Goal: Task Accomplishment & Management: Manage account settings

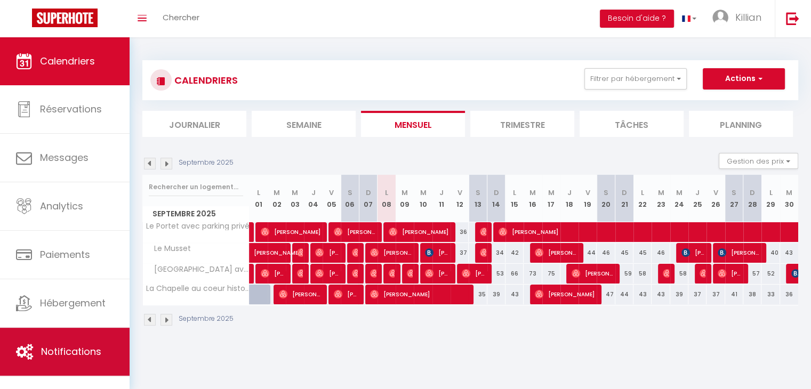
click at [82, 345] on span "Notifications" at bounding box center [71, 351] width 60 height 13
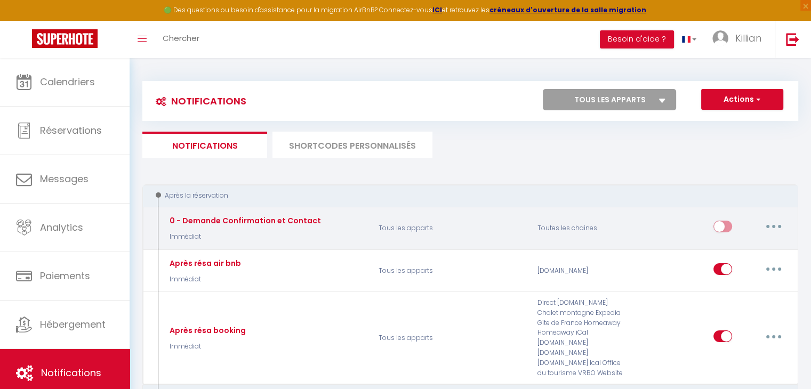
select select
checkbox input "false"
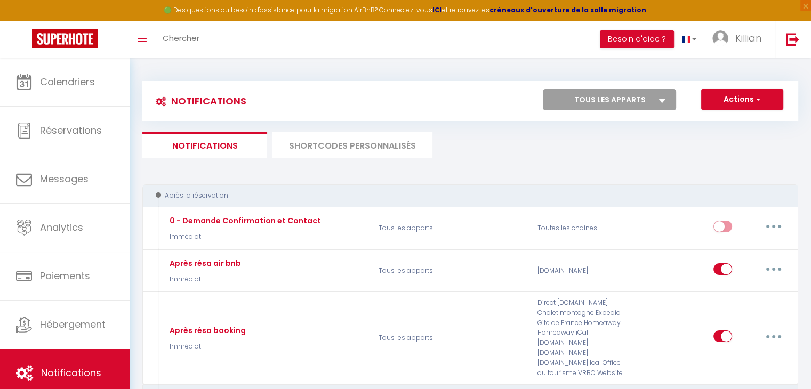
select select
checkbox input "false"
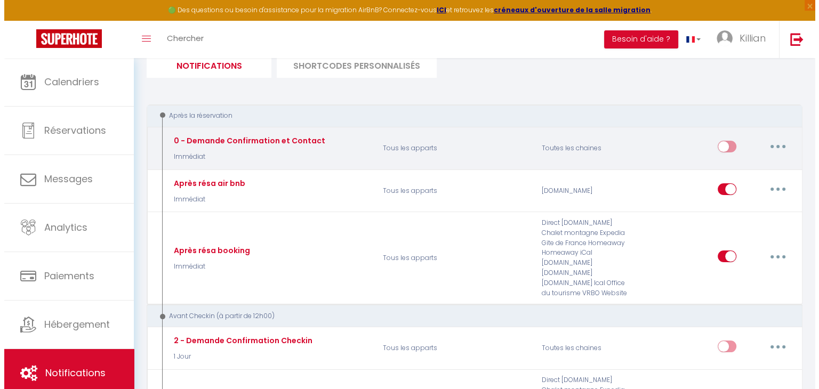
scroll to position [81, 0]
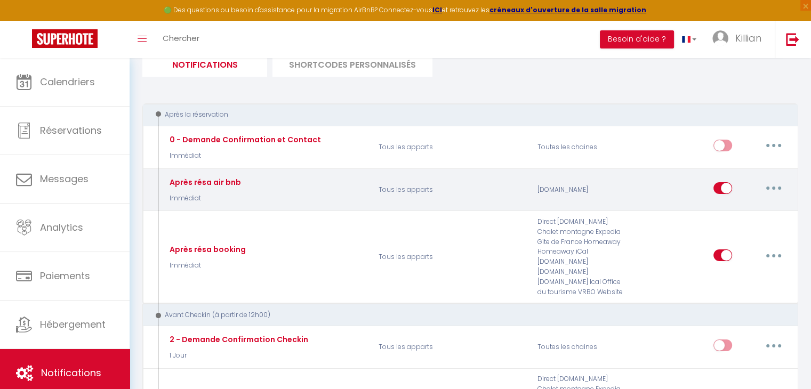
click at [769, 180] on button "button" at bounding box center [774, 188] width 30 height 17
click at [768, 188] on button "button" at bounding box center [774, 188] width 30 height 17
click at [746, 211] on link "Editer" at bounding box center [745, 213] width 79 height 18
type input "Après résa air bnb"
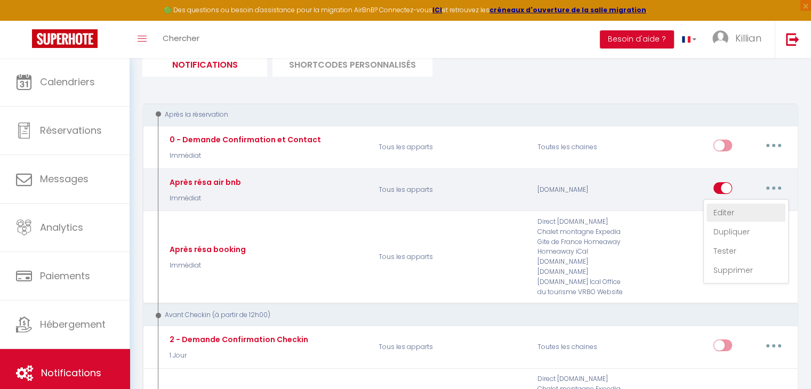
select select "Immédiat"
select select "if_booking_is_paid"
checkbox input "true"
checkbox input "false"
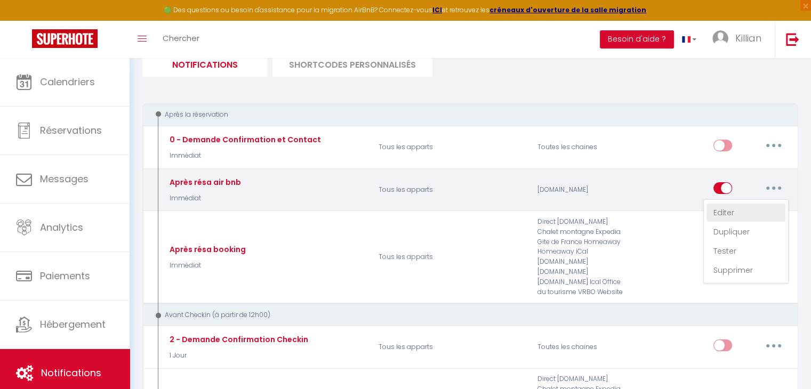
radio input "true"
type input "Informations suite réservation"
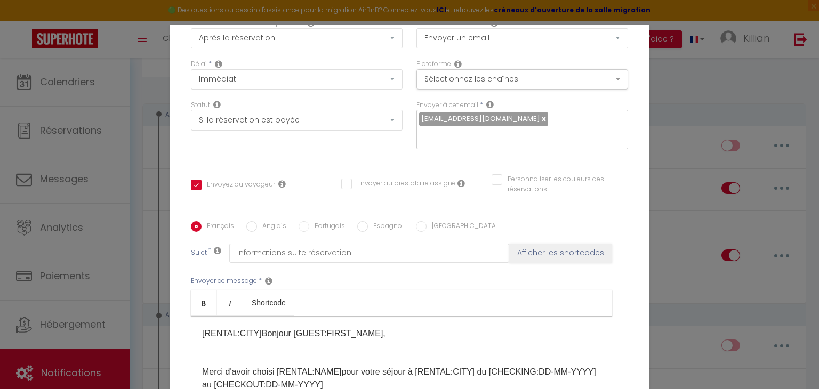
scroll to position [101, 0]
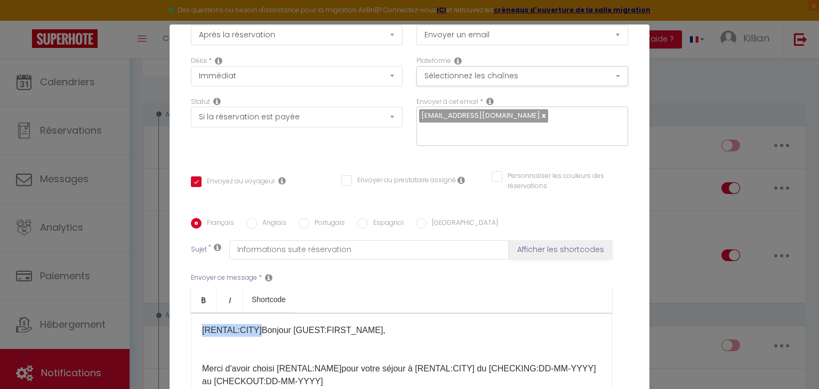
drag, startPoint x: 254, startPoint y: 319, endPoint x: 194, endPoint y: 318, distance: 59.7
click at [194, 318] on div "[RENTAL:CITY]​Bonjour [GUEST:FIRST_NAME]​ , Merci d'avoir choisi [RENTAL:NAME] …" at bounding box center [401, 366] width 421 height 107
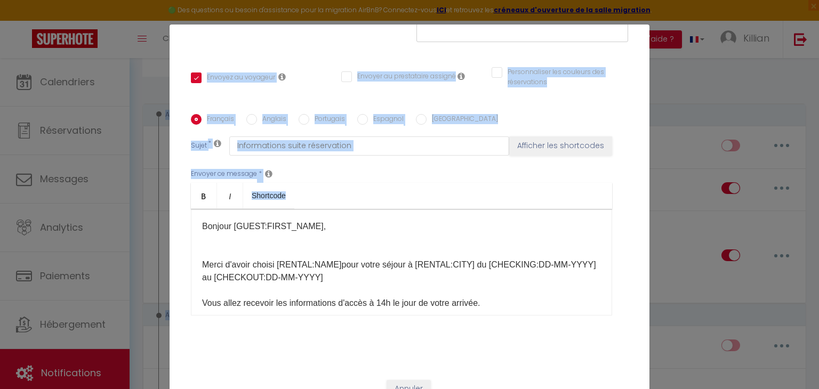
scroll to position [0, 0]
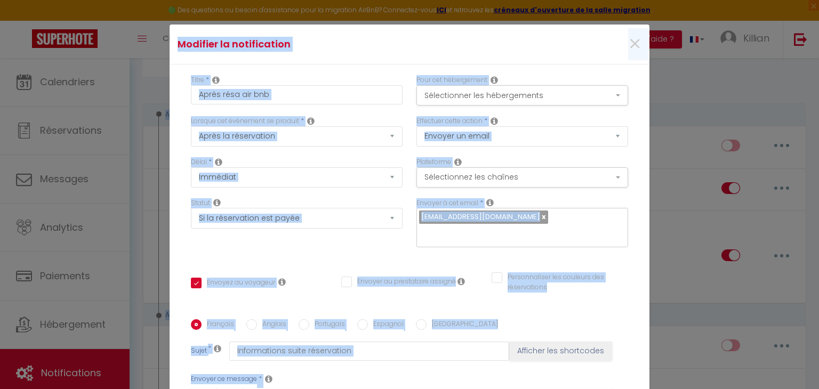
drag, startPoint x: 510, startPoint y: 173, endPoint x: 616, endPoint y: -46, distance: 244.1
click at [616, 0] on html "🟢 Des questions ou besoin d'assistance pour la migration AirBnB? Connectez-vous…" at bounding box center [409, 113] width 819 height 389
click at [627, 108] on div "Titre * Après résa air bnb Pour cet hébergement Sélectionner les hébergements T…" at bounding box center [410, 320] width 480 height 510
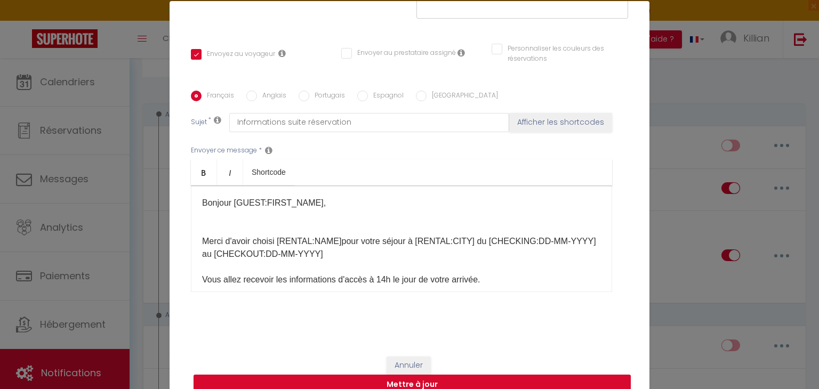
scroll to position [49, 0]
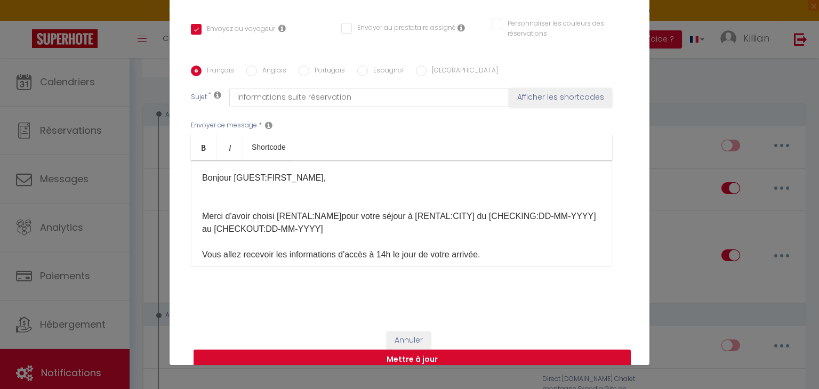
click at [492, 350] on button "Mettre à jour" at bounding box center [412, 360] width 437 height 20
checkbox input "true"
checkbox input "false"
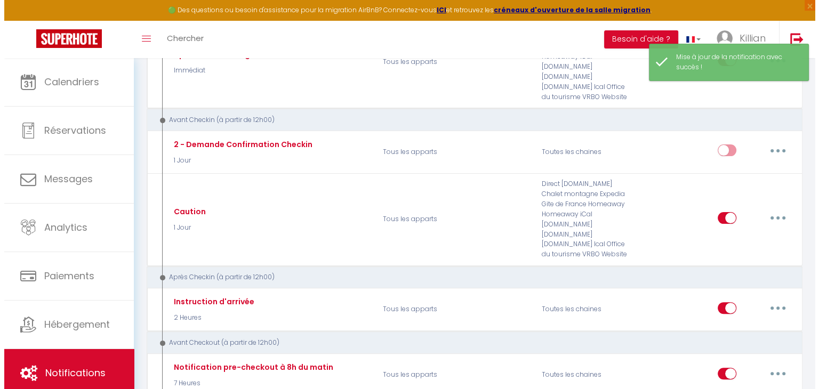
scroll to position [277, 0]
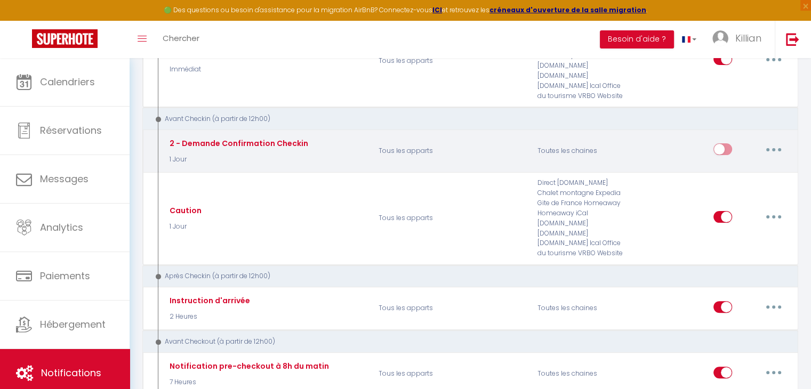
click at [764, 141] on button "button" at bounding box center [774, 149] width 30 height 17
click at [754, 165] on link "Editer" at bounding box center [745, 174] width 79 height 18
type input "2 - Demande Confirmation Checkin"
select select "1 Jour"
select select "if_booking_is_paid"
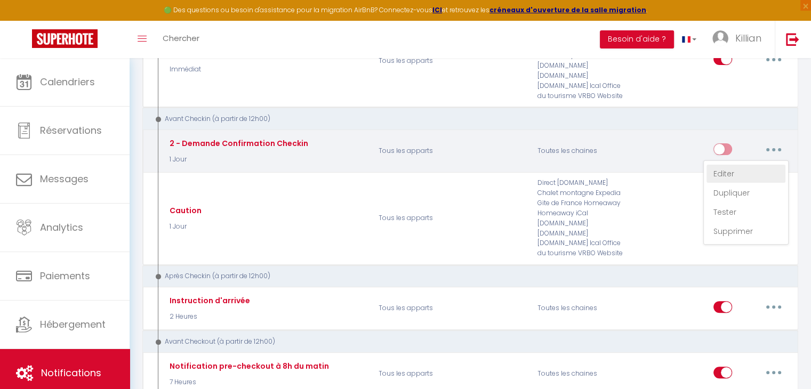
checkbox input "true"
checkbox input "false"
radio input "true"
type input "Procédure pour le checkin - [RENTAL:NAME]"
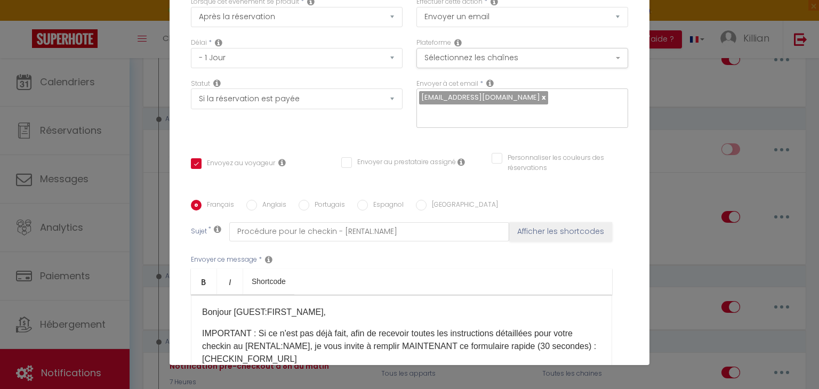
scroll to position [72, 0]
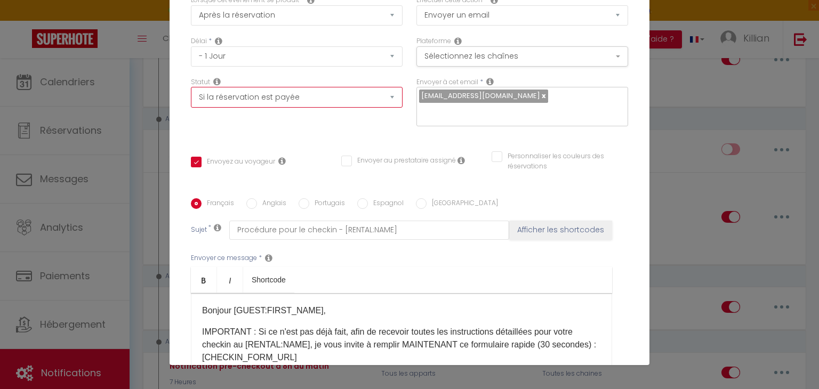
click at [378, 94] on select "Aucun Si la réservation est payée Si réservation non payée Si la caution a été …" at bounding box center [297, 97] width 212 height 20
click at [488, 122] on div "Envoyer à cet email * [EMAIL_ADDRESS][DOMAIN_NAME]" at bounding box center [521, 107] width 225 height 60
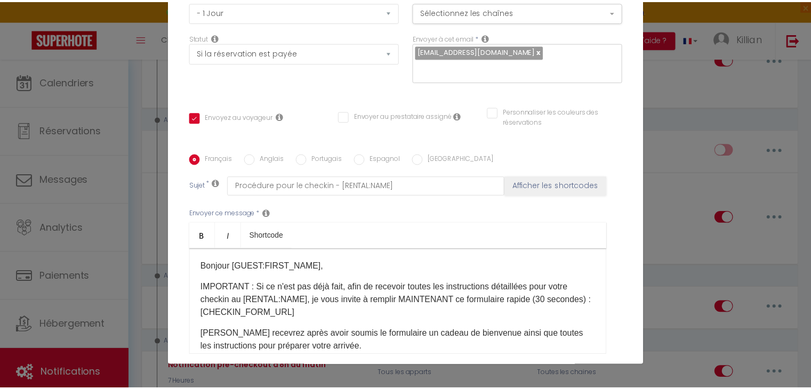
scroll to position [205, 0]
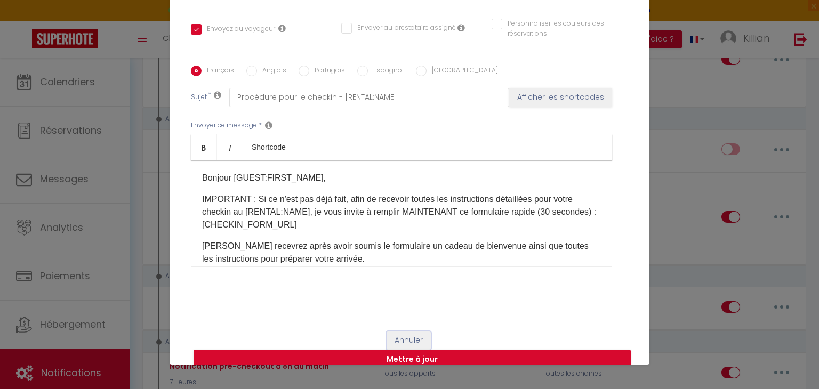
click at [416, 332] on button "Annuler" at bounding box center [408, 341] width 44 height 18
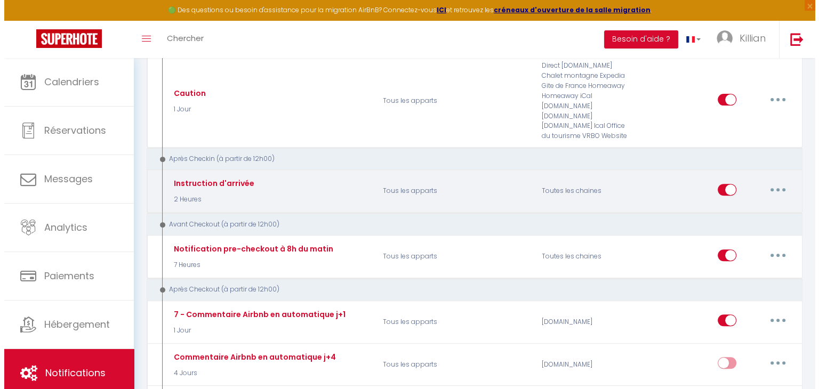
scroll to position [399, 0]
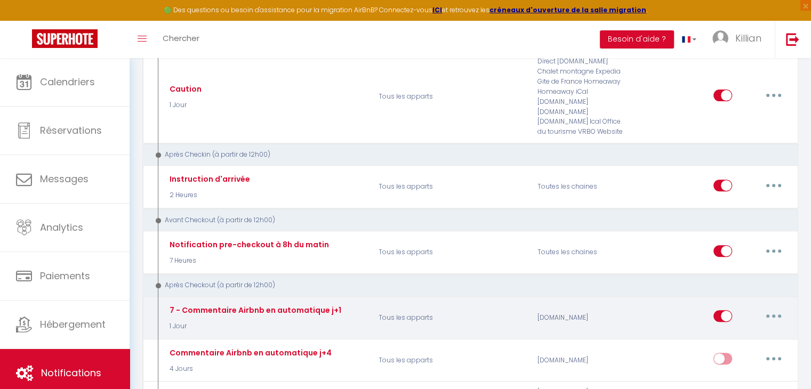
click at [780, 308] on button "button" at bounding box center [774, 316] width 30 height 17
click at [739, 332] on link "Editer" at bounding box center [745, 341] width 79 height 18
type input "7 - Commentaire Airbnb en automatique j+1"
select select "5"
checkbox input "false"
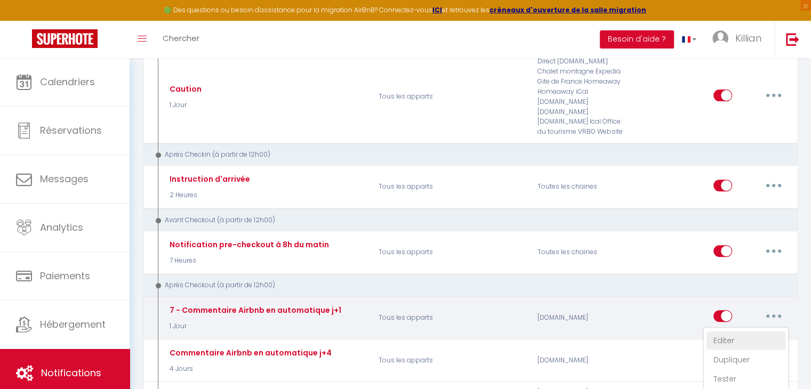
checkbox input "false"
select select "review"
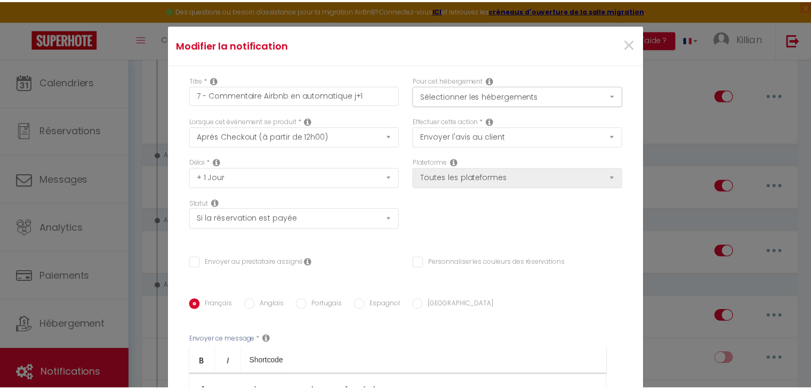
scroll to position [0, 0]
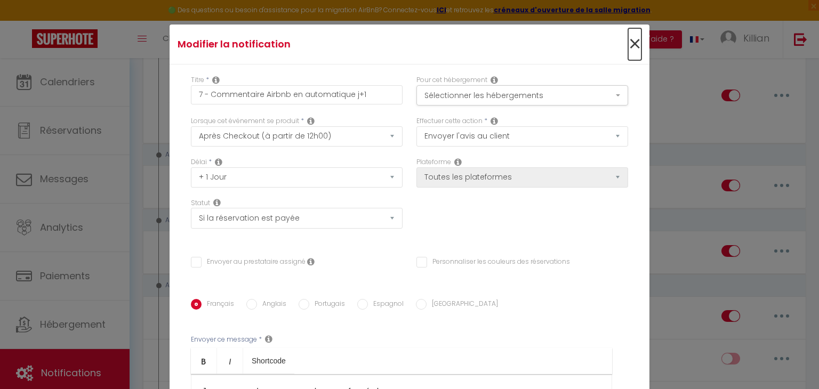
click at [628, 50] on span "×" at bounding box center [634, 44] width 13 height 32
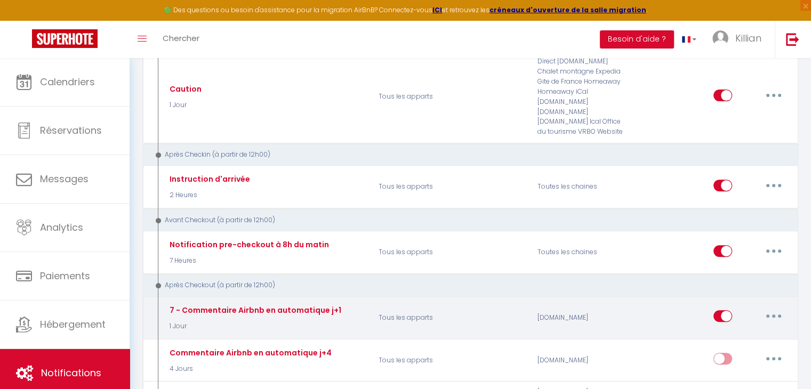
click at [767, 308] on button "button" at bounding box center [774, 316] width 30 height 17
click at [720, 370] on link "Tester" at bounding box center [745, 379] width 79 height 18
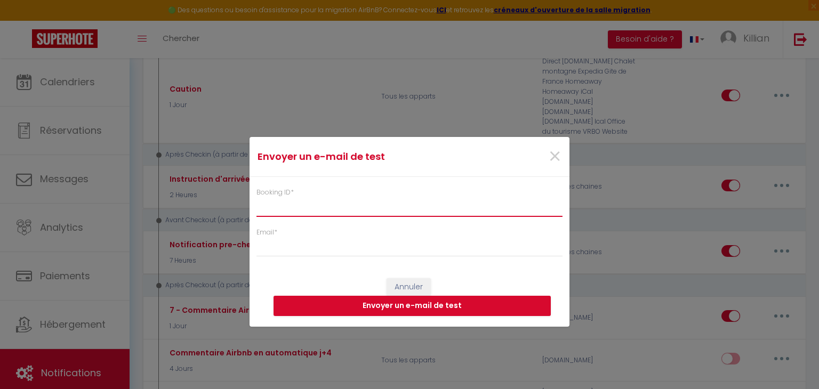
click at [421, 215] on input "Booking ID *" at bounding box center [409, 207] width 306 height 19
click at [549, 162] on span "×" at bounding box center [554, 157] width 13 height 32
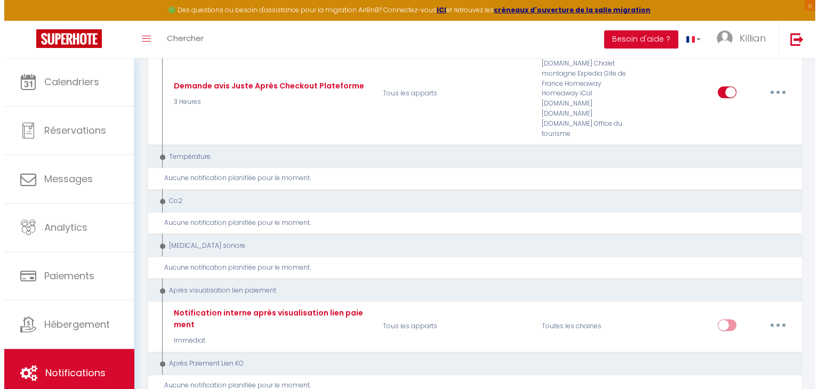
scroll to position [738, 0]
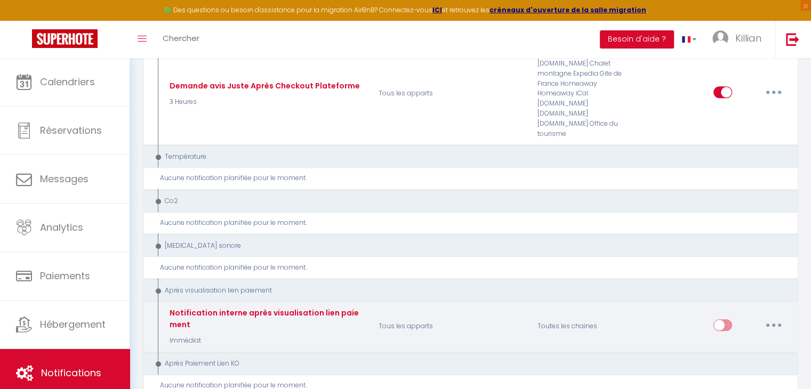
click at [766, 317] on button "button" at bounding box center [774, 325] width 30 height 17
click at [737, 340] on link "Editer" at bounding box center [745, 349] width 79 height 18
type input "Notification interne après visualisation lien paiement"
select select "9"
select select "Immédiat"
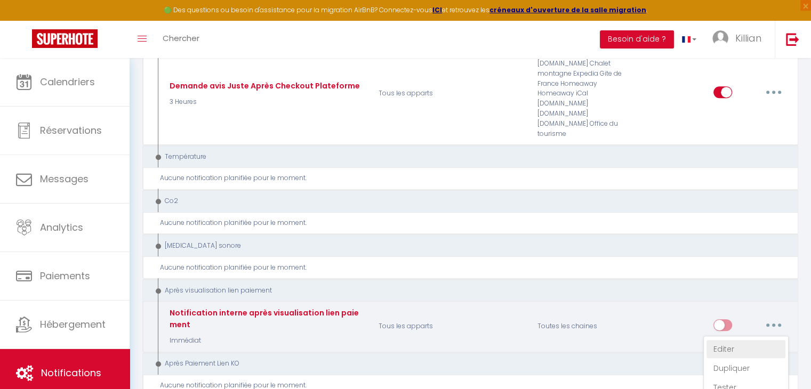
select select
checkbox input "false"
type input "Email après visualisation lien paiement - [RENTAL:NAME] - [GUEST:NAME] - [BOOKI…"
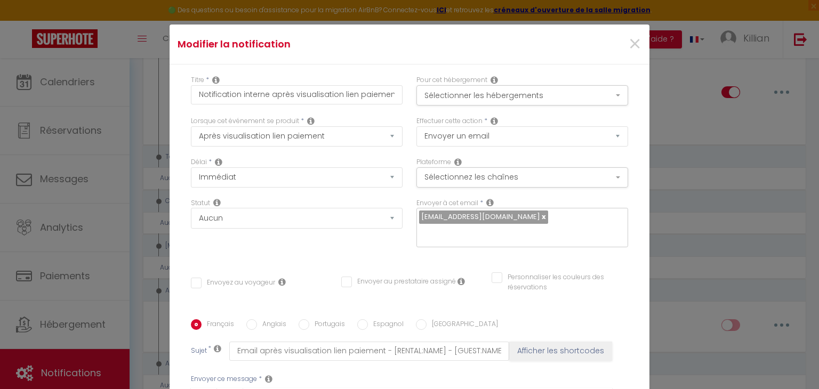
click at [574, 235] on div "Envoyer à cet email * [EMAIL_ADDRESS][DOMAIN_NAME]" at bounding box center [521, 228] width 225 height 60
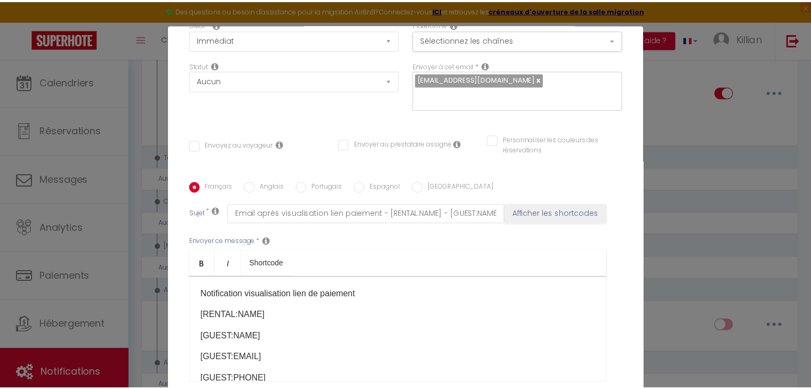
scroll to position [0, 0]
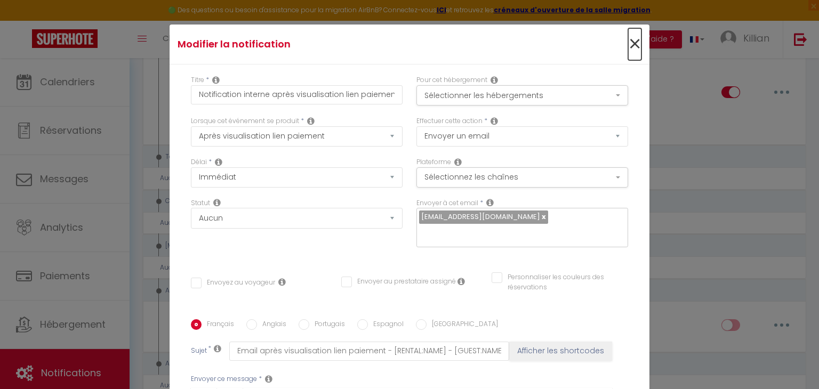
click at [628, 41] on span "×" at bounding box center [634, 44] width 13 height 32
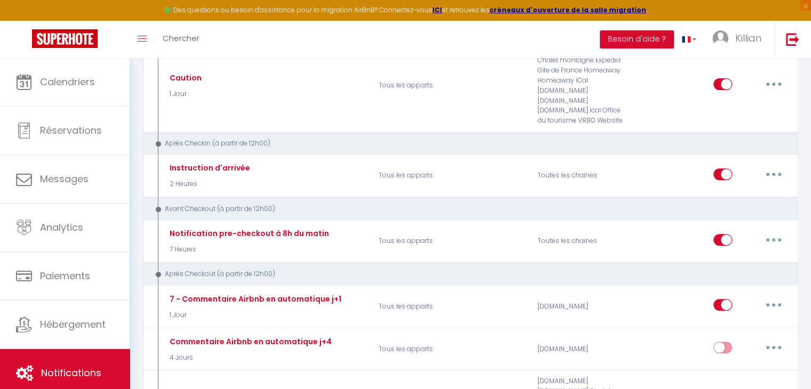
scroll to position [409, 0]
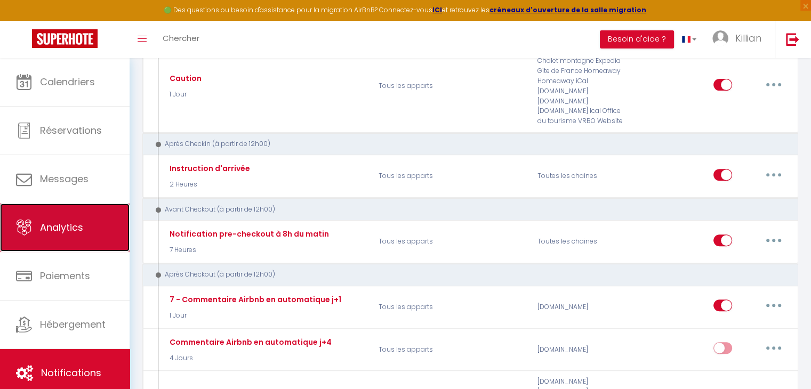
click at [96, 237] on link "Analytics" at bounding box center [65, 228] width 130 height 48
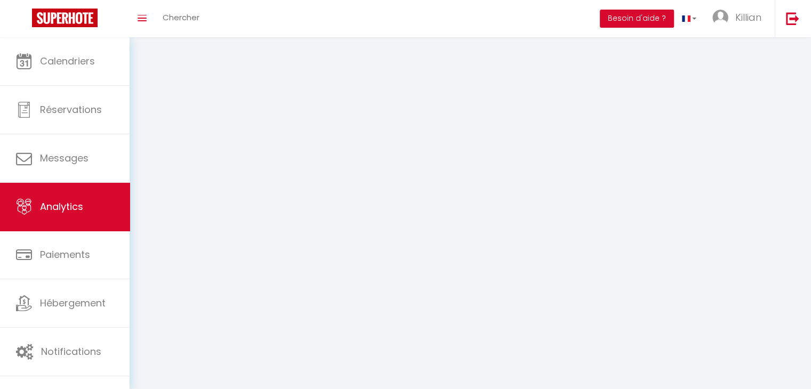
select select "2025"
select select "9"
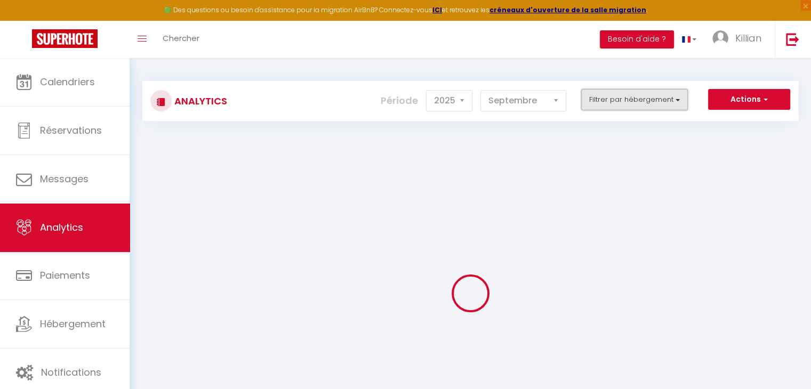
click at [593, 94] on button "Filtrer par hébergement" at bounding box center [634, 99] width 107 height 21
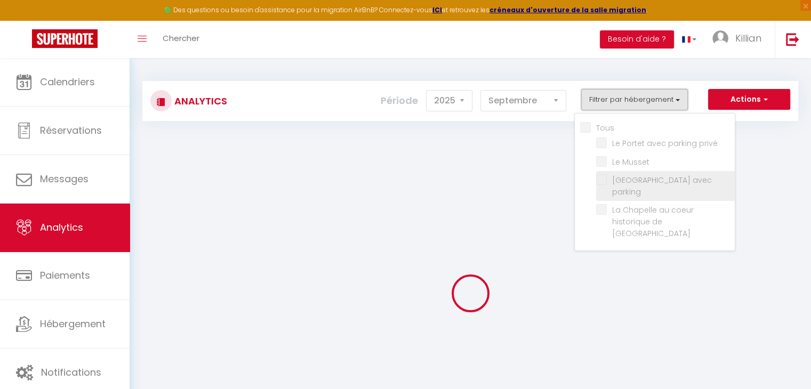
checkbox input "false"
checkbox privé "false"
checkbox Musset "false"
checkbox parking "false"
checkbox Laval "false"
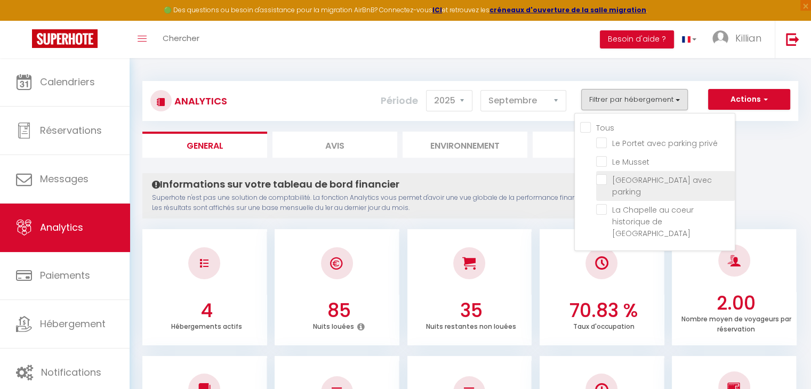
click at [611, 180] on parking "checkbox" at bounding box center [665, 179] width 139 height 11
checkbox parking "true"
checkbox privé "false"
checkbox Musset "false"
checkbox Laval "false"
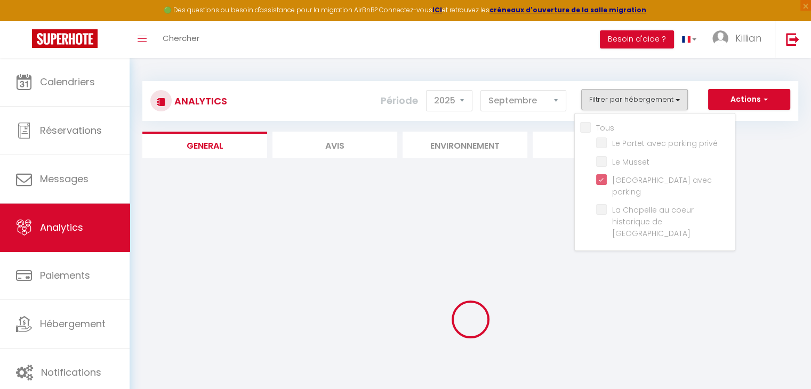
checkbox privé "false"
checkbox Musset "false"
checkbox Laval "false"
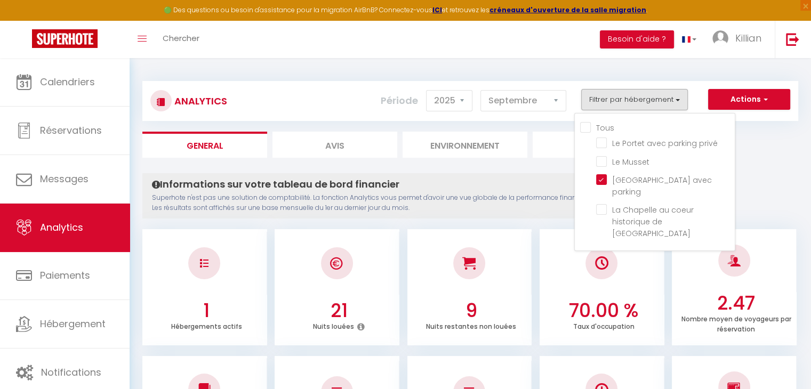
click at [781, 156] on ul "General Avis Environnement Marché" at bounding box center [470, 145] width 656 height 26
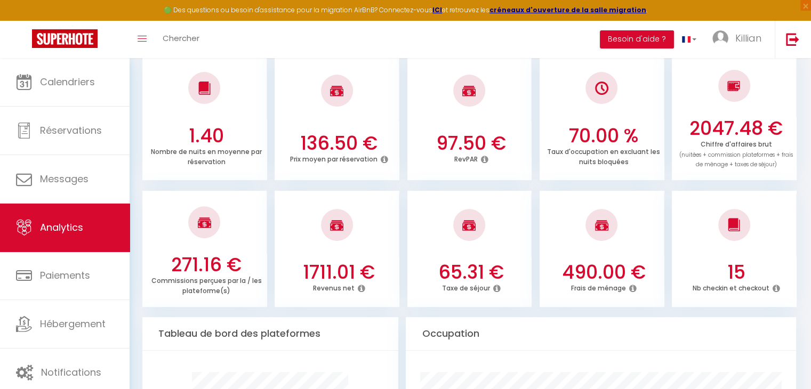
scroll to position [303, 0]
click at [359, 286] on icon at bounding box center [360, 287] width 7 height 9
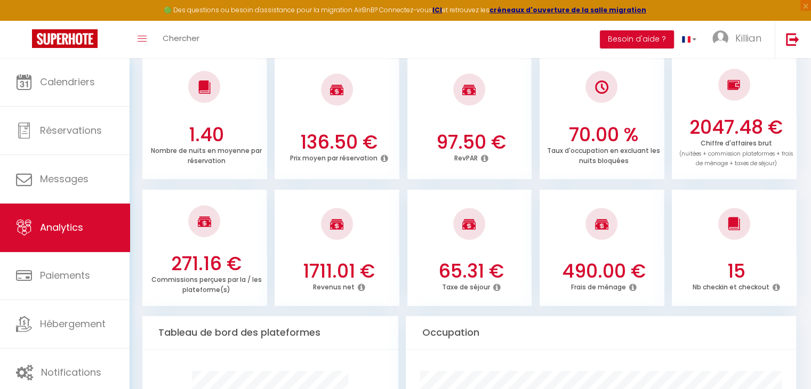
click at [358, 288] on icon at bounding box center [360, 287] width 7 height 9
click at [634, 287] on icon at bounding box center [632, 287] width 7 height 9
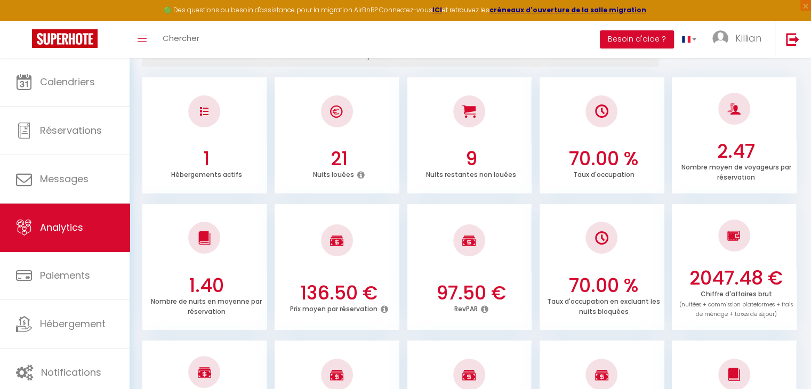
scroll to position [116, 0]
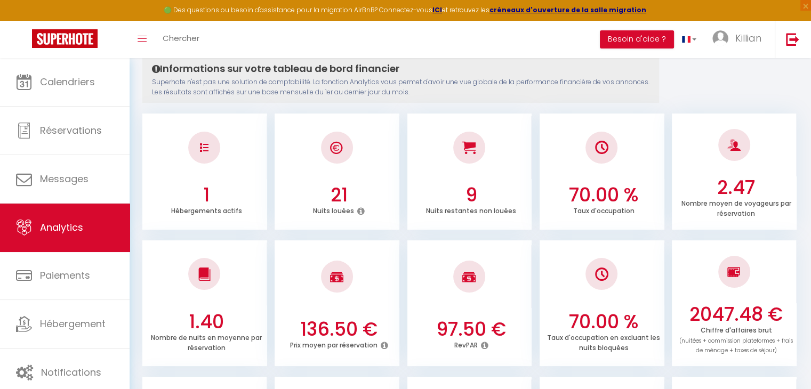
click at [399, 295] on div at bounding box center [337, 276] width 125 height 63
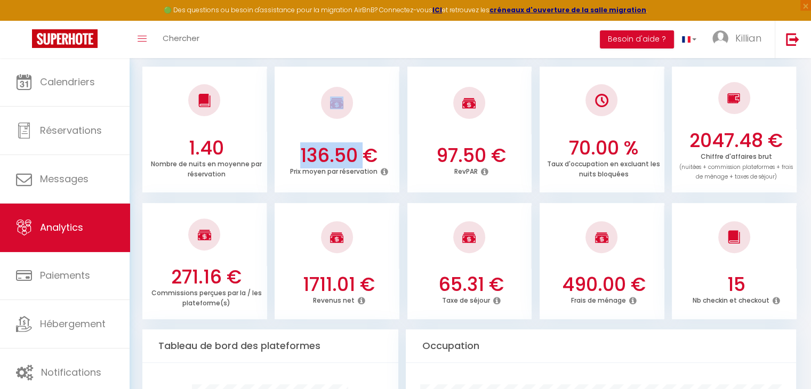
scroll to position [291, 0]
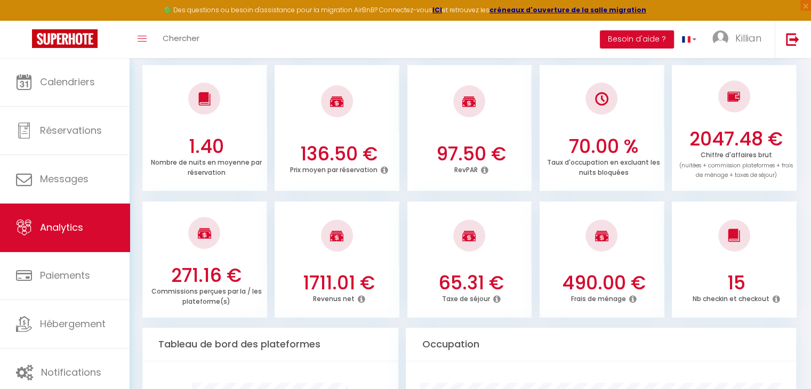
click at [360, 297] on icon at bounding box center [360, 299] width 7 height 9
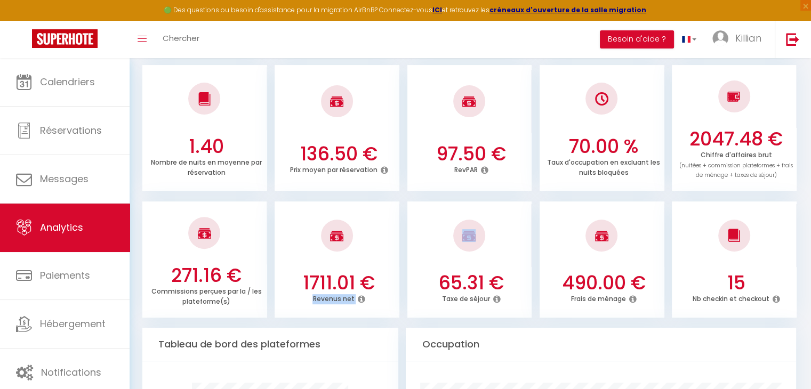
click at [360, 297] on icon at bounding box center [360, 299] width 7 height 9
click at [663, 33] on button "Besoin d'aide ?" at bounding box center [637, 39] width 74 height 18
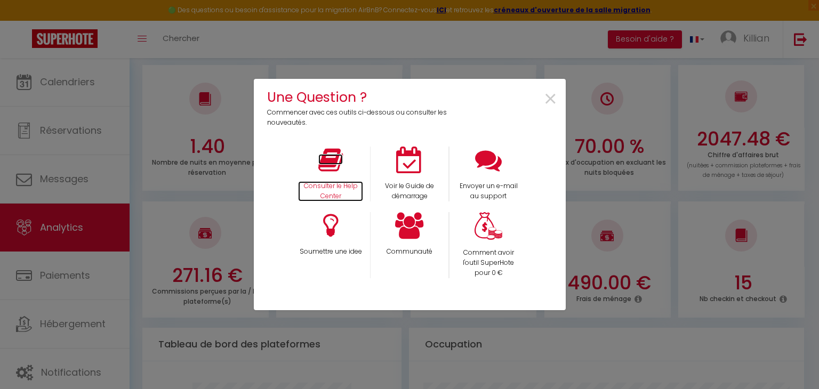
click at [337, 190] on p "Consulter le Help Center" at bounding box center [330, 191] width 65 height 20
click at [544, 91] on span "×" at bounding box center [550, 100] width 14 height 34
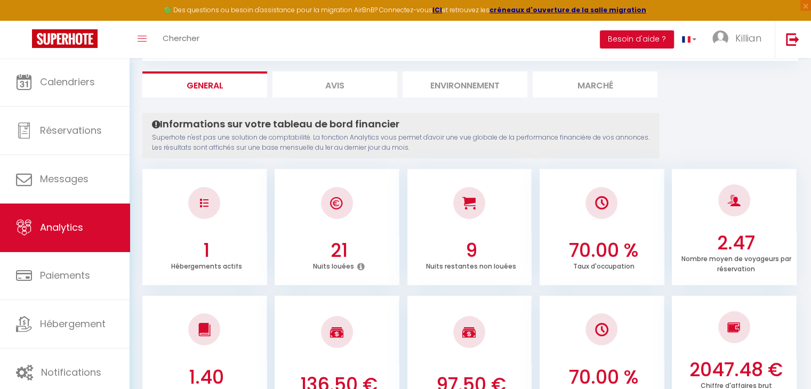
scroll to position [31, 0]
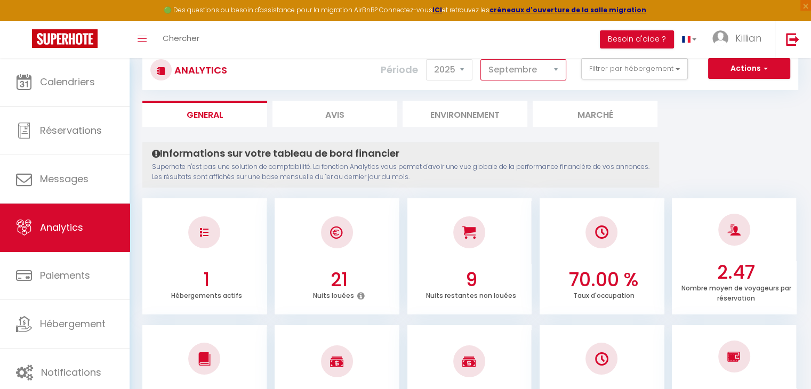
drag, startPoint x: 537, startPoint y: 79, endPoint x: 580, endPoint y: 81, distance: 42.7
click at [571, 80] on div "Période 2014 2015 2016 2017 2018 2019 2020 2021 2022 2023 2024 2025 2026 [DATE]…" at bounding box center [478, 69] width 194 height 23
click at [595, 76] on button "Filtrer par hébergement" at bounding box center [634, 68] width 107 height 21
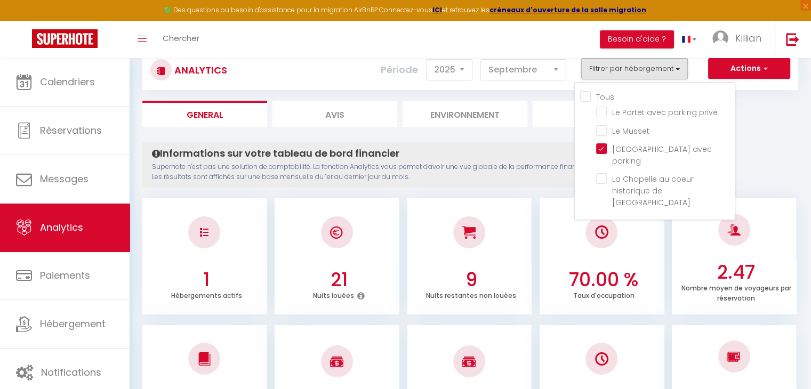
click at [599, 101] on input "Tous" at bounding box center [657, 96] width 155 height 11
checkbox input "true"
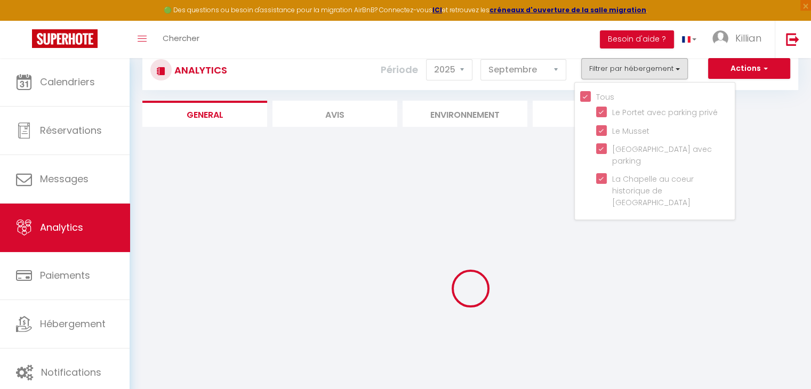
checkbox privé "true"
checkbox Musset "true"
checkbox Laval "true"
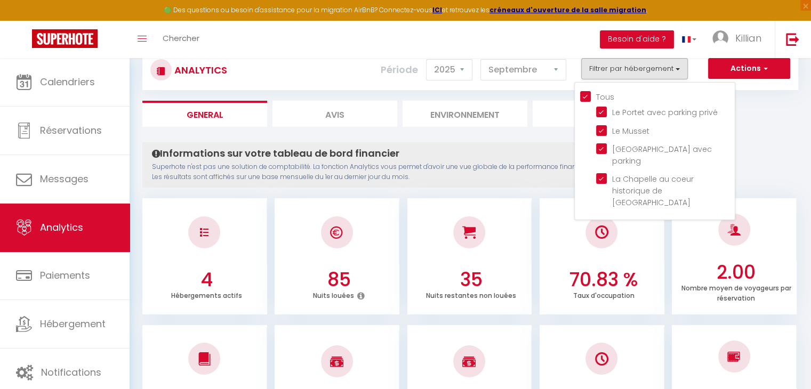
click at [498, 148] on h4 "Informations sur votre tableau de bord financier" at bounding box center [400, 154] width 497 height 12
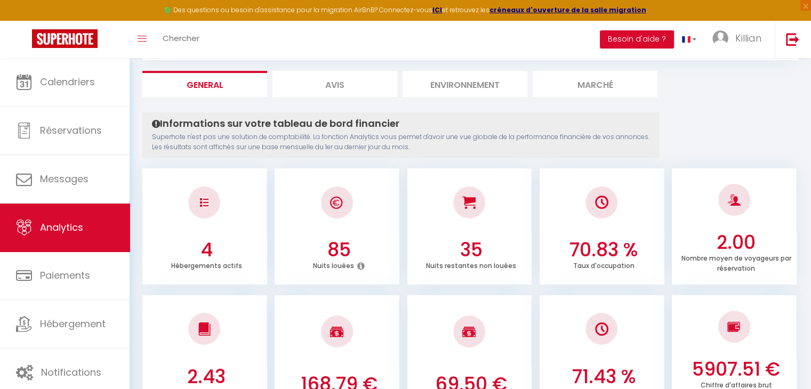
scroll to position [0, 0]
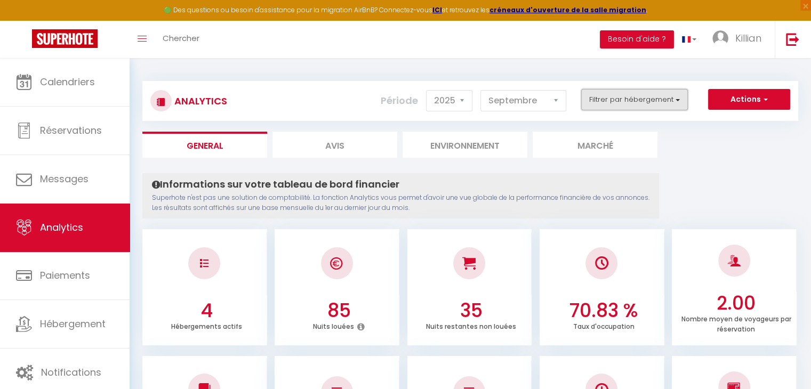
click at [607, 90] on button "Filtrer par hébergement" at bounding box center [634, 99] width 107 height 21
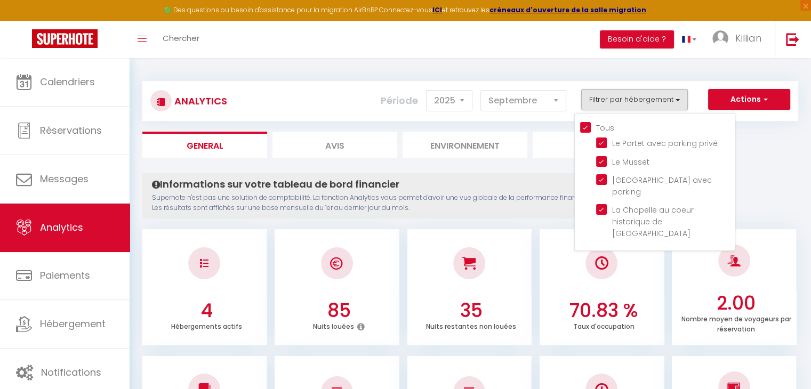
click at [591, 120] on div "Tous Le Portet avec parking privé Le Musset [GEOGRAPHIC_DATA] avec parking [GEO…" at bounding box center [654, 182] width 161 height 139
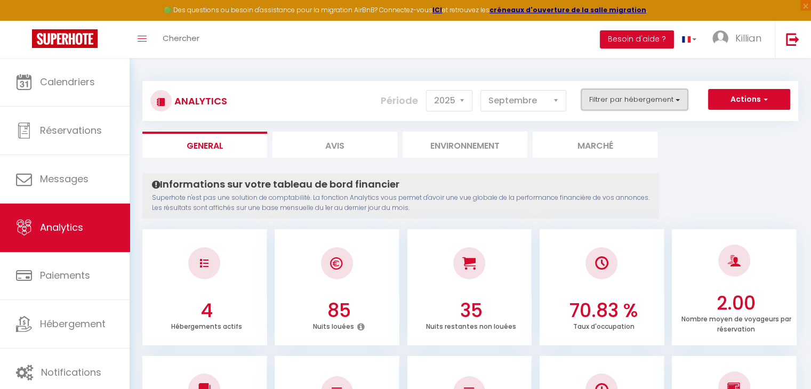
click at [600, 105] on button "Filtrer par hébergement" at bounding box center [634, 99] width 107 height 21
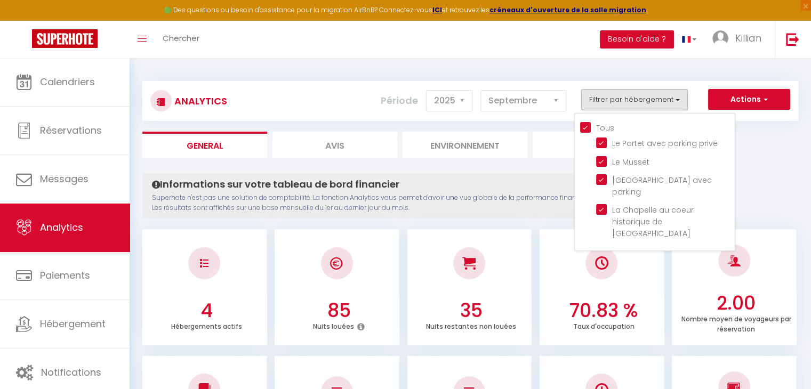
click at [595, 129] on input "Tous" at bounding box center [657, 127] width 155 height 11
checkbox input "false"
checkbox privé "false"
checkbox Musset "false"
checkbox parking "false"
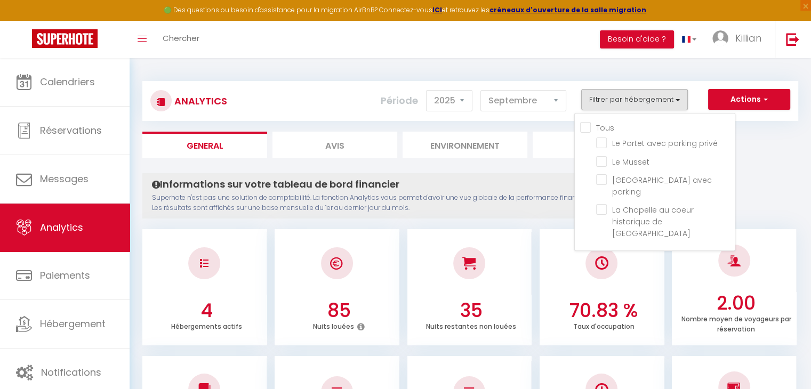
checkbox Laval "false"
click at [603, 158] on Musset "checkbox" at bounding box center [665, 161] width 139 height 11
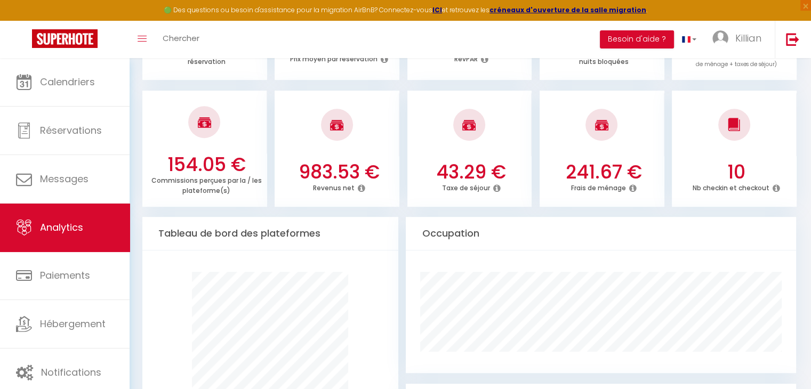
scroll to position [403, 0]
click at [634, 187] on icon at bounding box center [632, 187] width 7 height 9
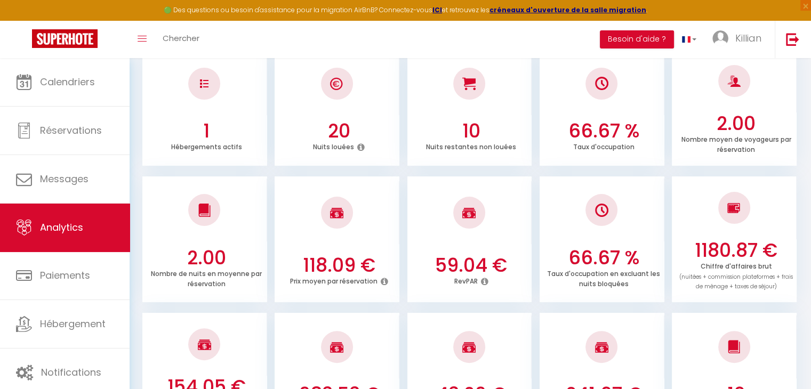
scroll to position [0, 0]
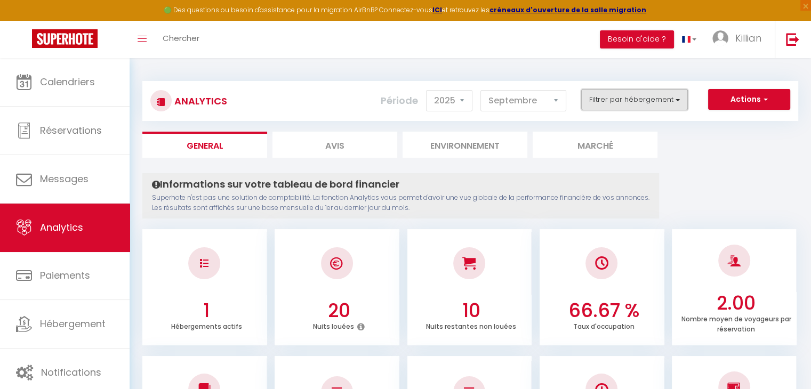
click at [611, 94] on button "Filtrer par hébergement" at bounding box center [634, 99] width 107 height 21
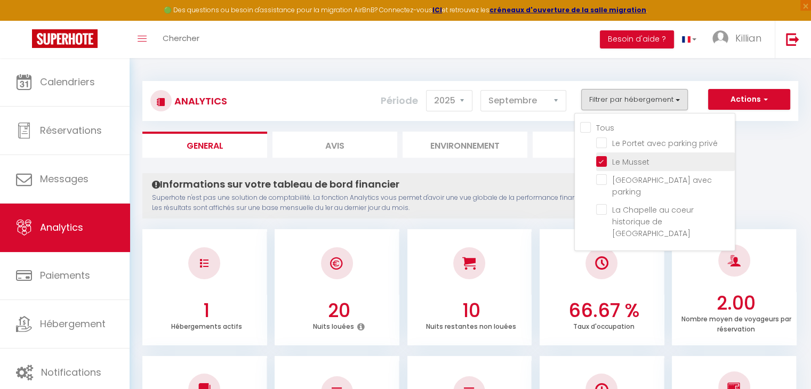
click at [609, 157] on Musset "checkbox" at bounding box center [665, 161] width 139 height 11
checkbox Musset "false"
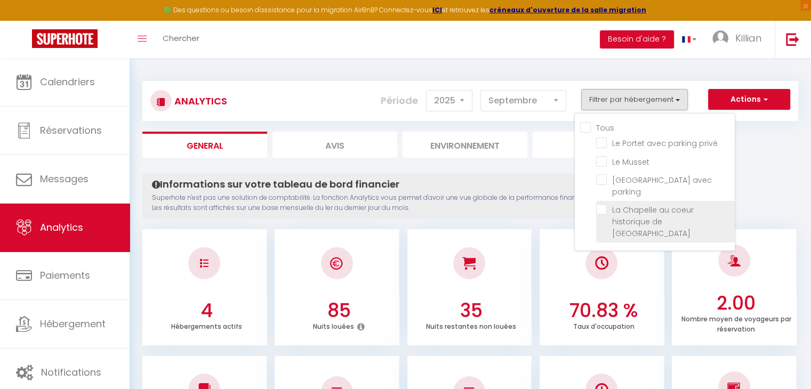
click at [613, 204] on Laval "checkbox" at bounding box center [665, 209] width 139 height 11
checkbox Laval "true"
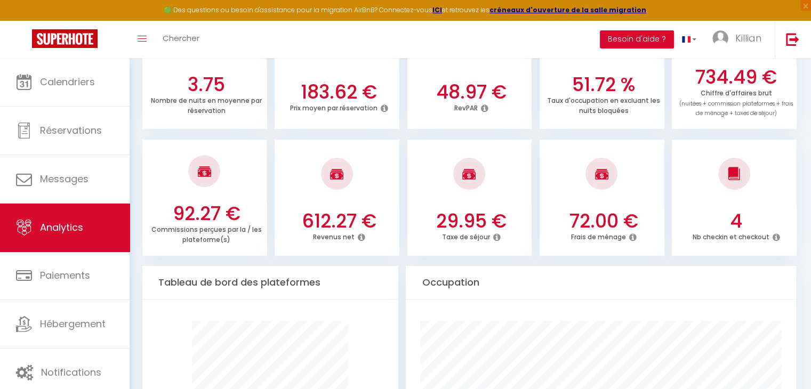
scroll to position [353, 0]
